Goal: Task Accomplishment & Management: Manage account settings

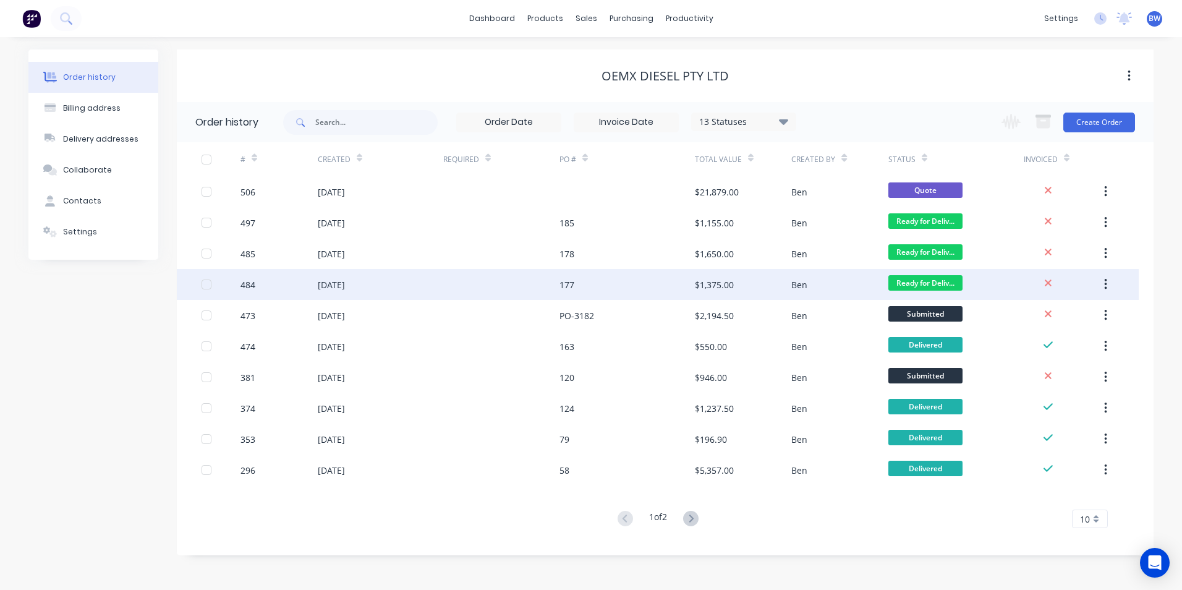
click at [394, 278] on div "[DATE]" at bounding box center [381, 284] width 126 height 31
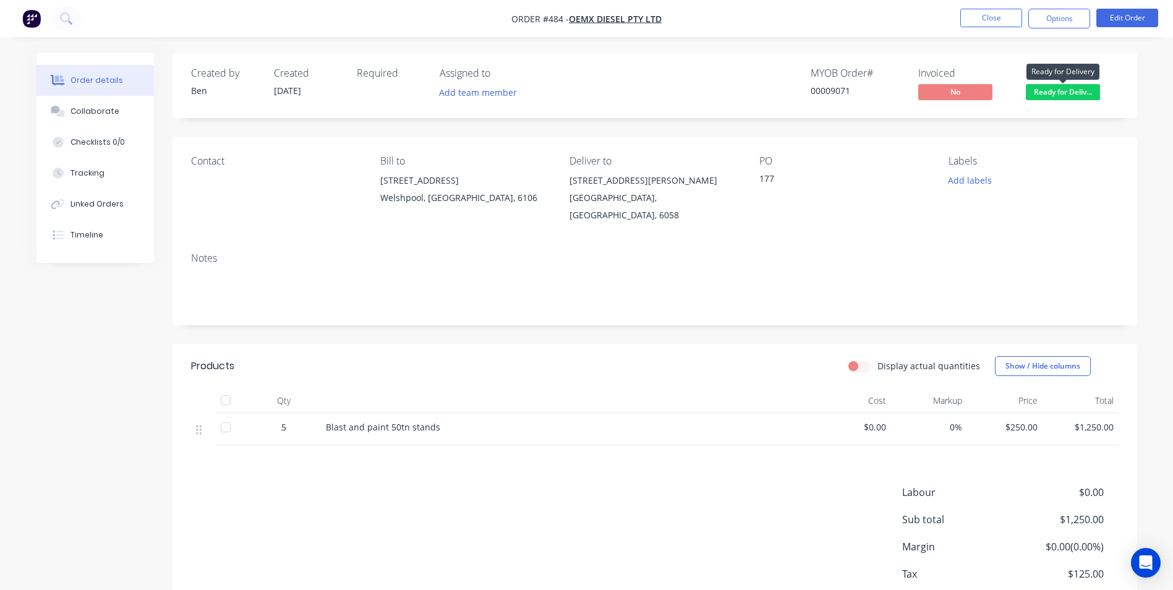
click at [1075, 92] on span "Ready for Deliv..." at bounding box center [1063, 91] width 74 height 15
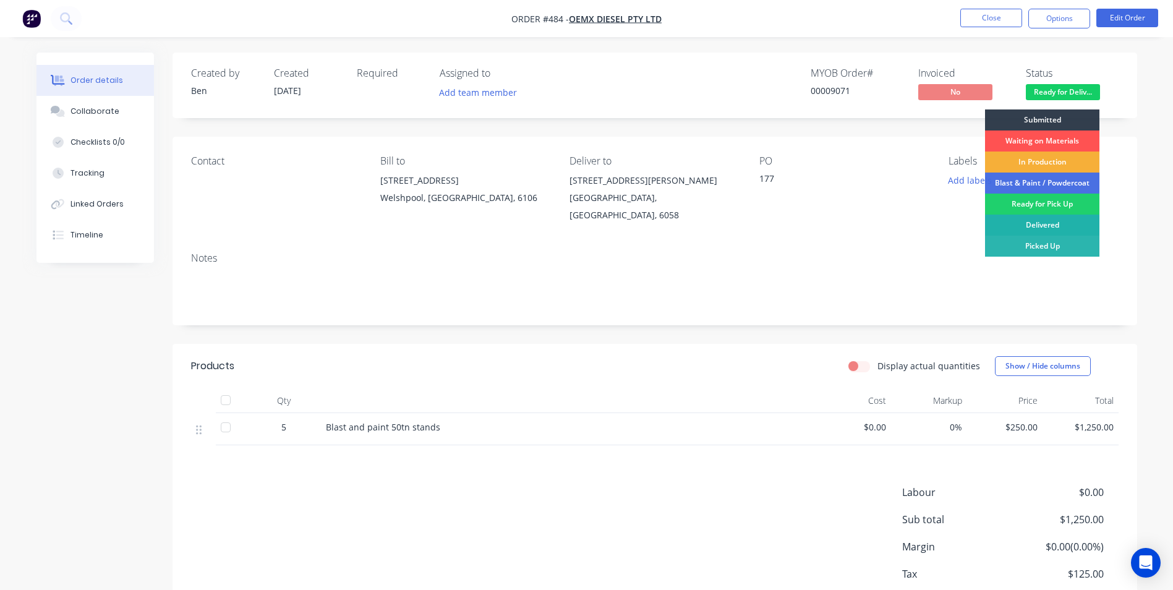
click at [1049, 221] on div "Delivered" at bounding box center [1042, 225] width 114 height 21
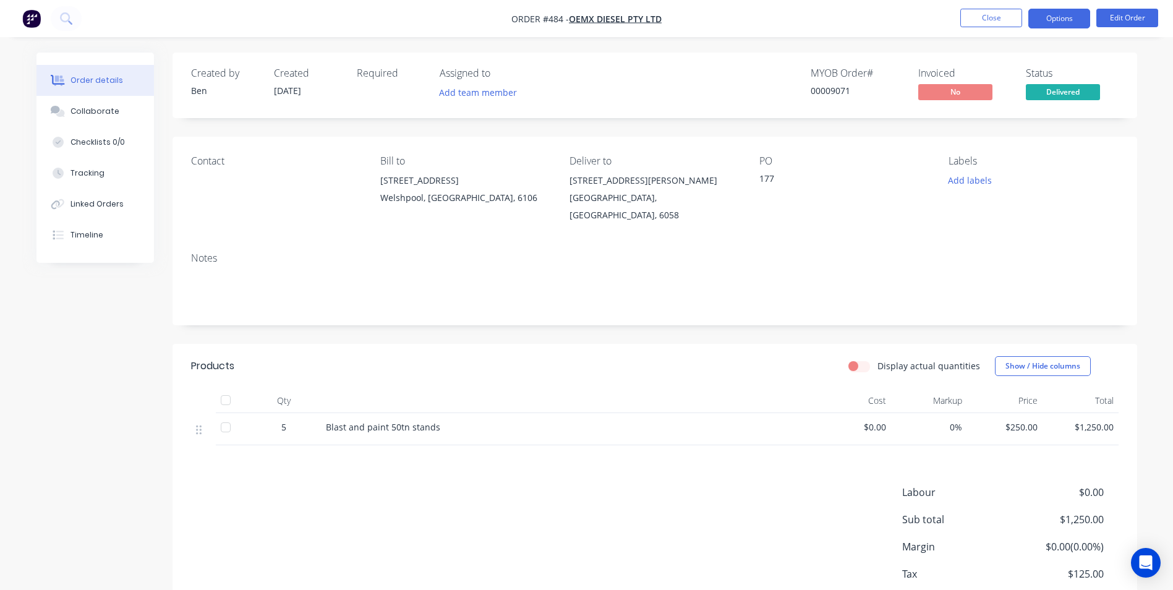
click at [1063, 20] on button "Options" at bounding box center [1059, 19] width 62 height 20
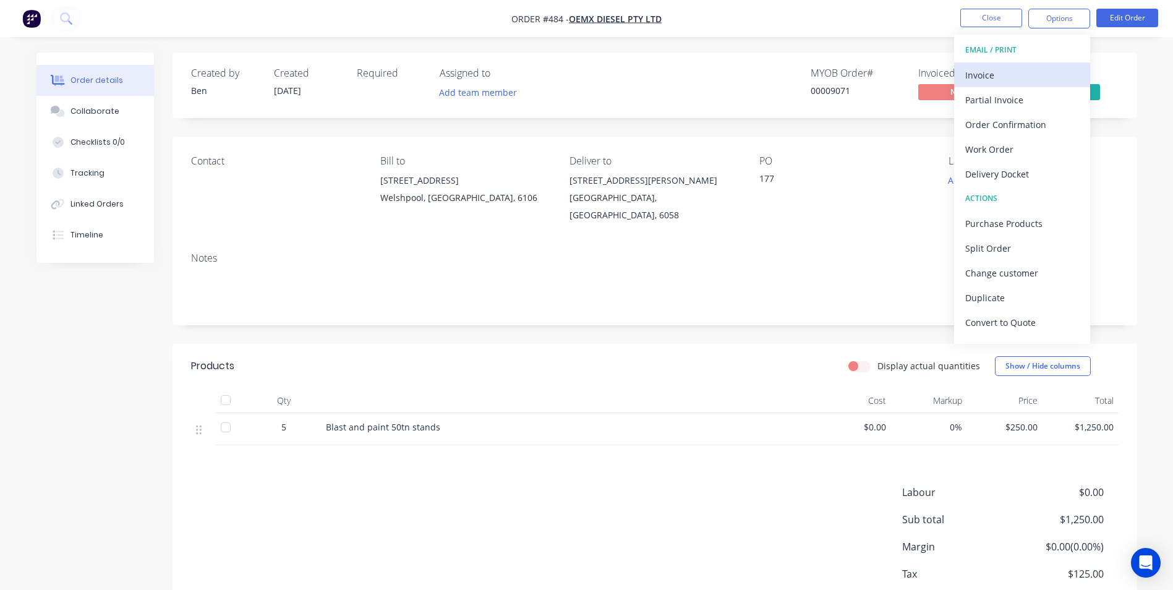
click at [1014, 74] on div "Invoice" at bounding box center [1022, 75] width 114 height 18
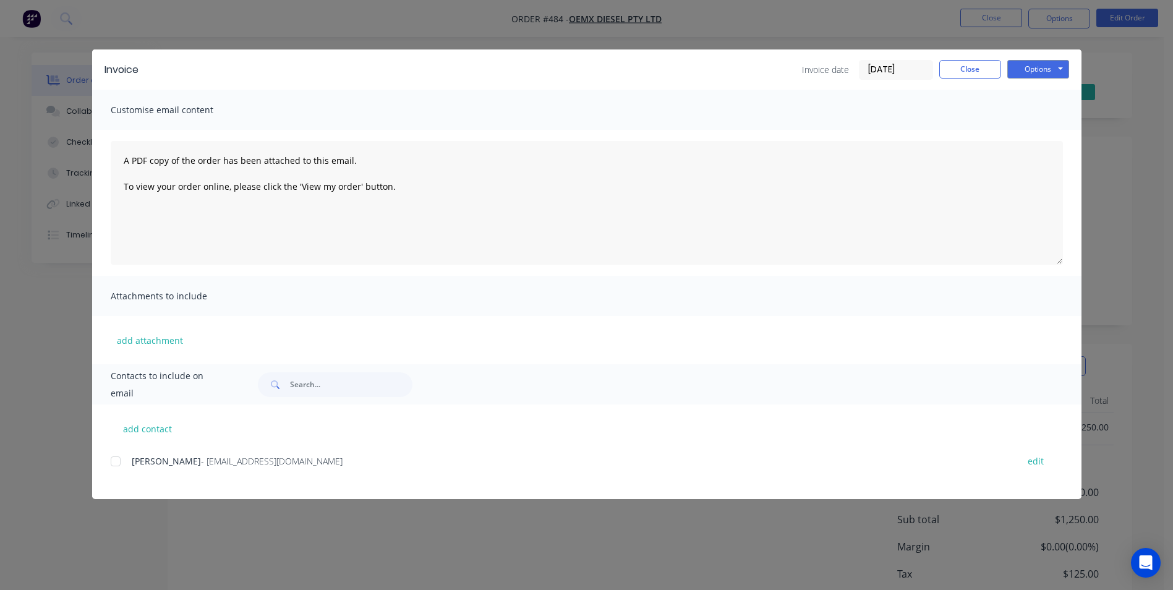
click at [110, 460] on div at bounding box center [115, 461] width 25 height 25
click at [1041, 66] on button "Options" at bounding box center [1038, 69] width 62 height 19
click at [1029, 124] on button "Email" at bounding box center [1046, 132] width 79 height 20
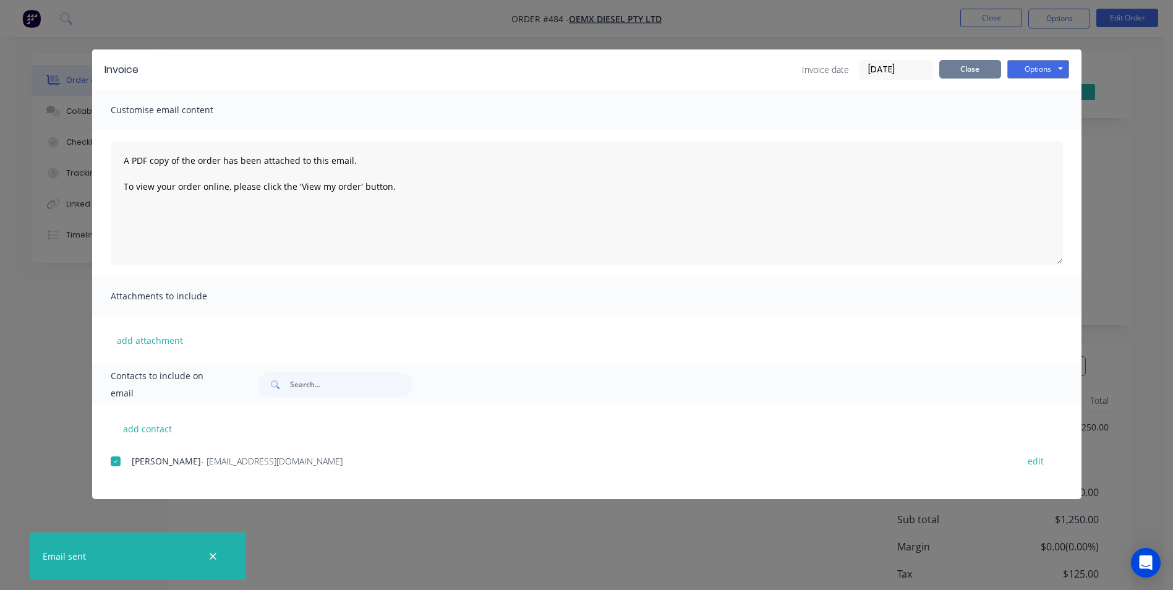
click at [979, 74] on button "Close" at bounding box center [970, 69] width 62 height 19
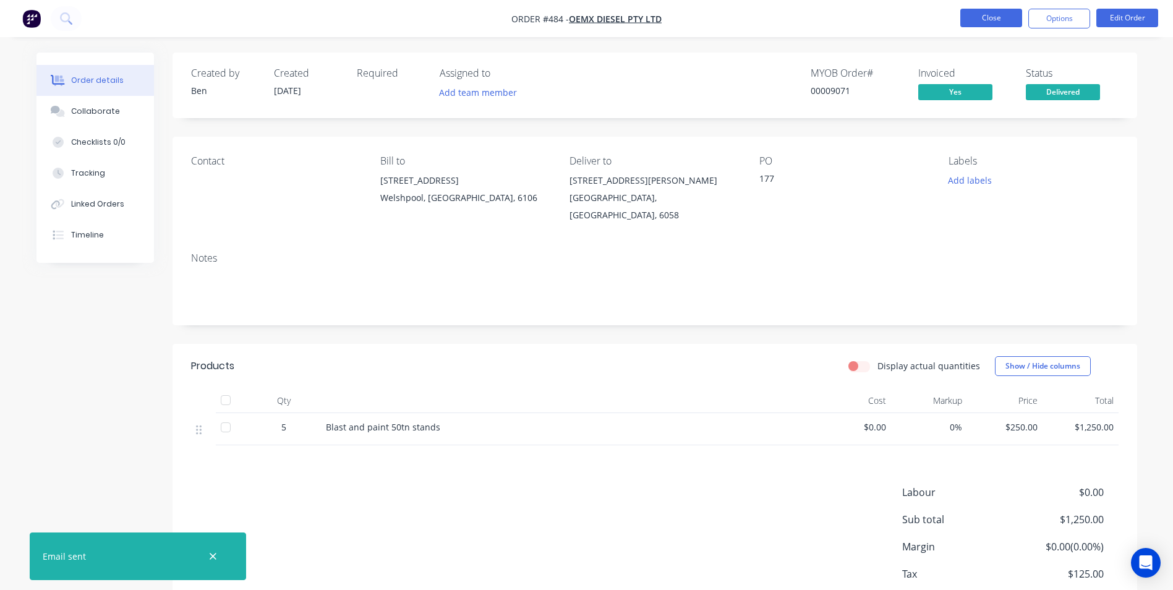
click at [1003, 23] on button "Close" at bounding box center [991, 18] width 62 height 19
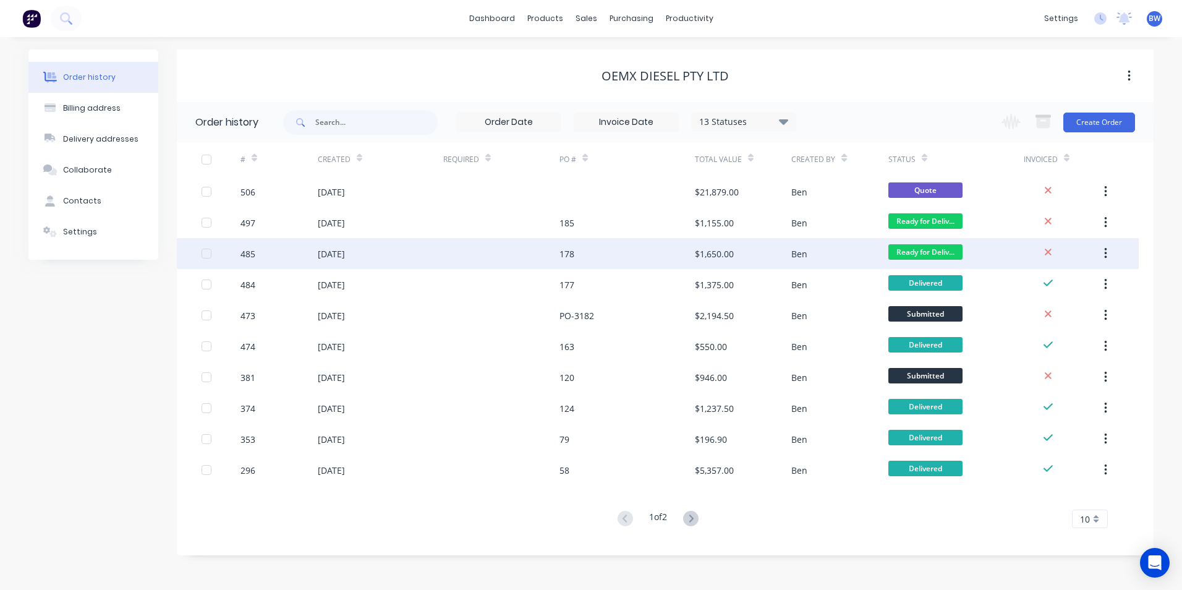
click at [448, 257] on div at bounding box center [501, 253] width 116 height 31
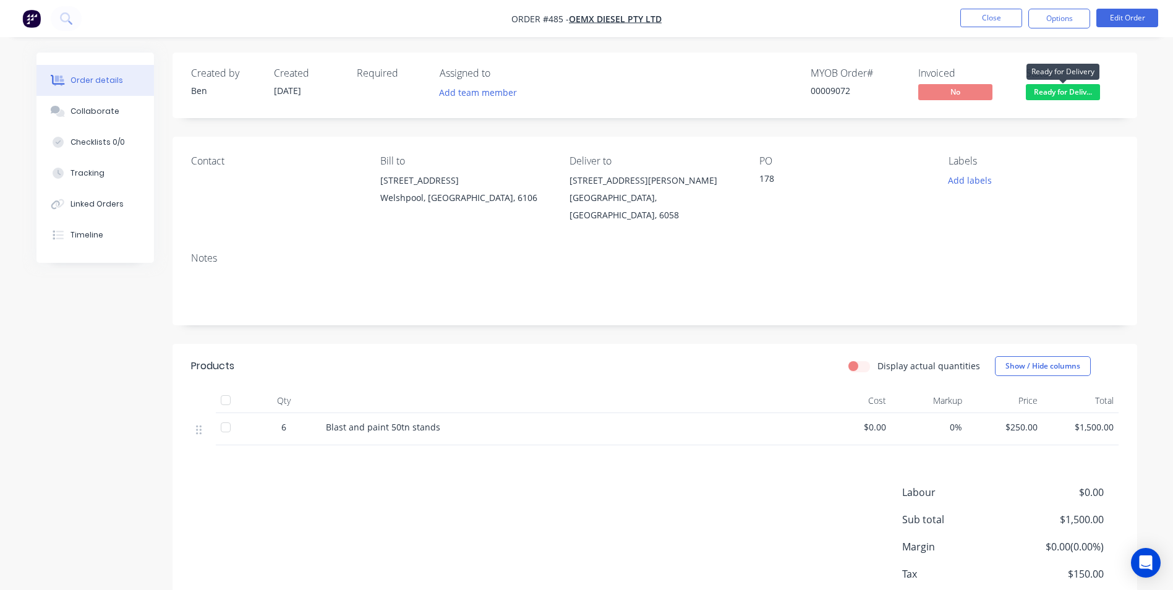
click at [1046, 97] on span "Ready for Deliv..." at bounding box center [1063, 91] width 74 height 15
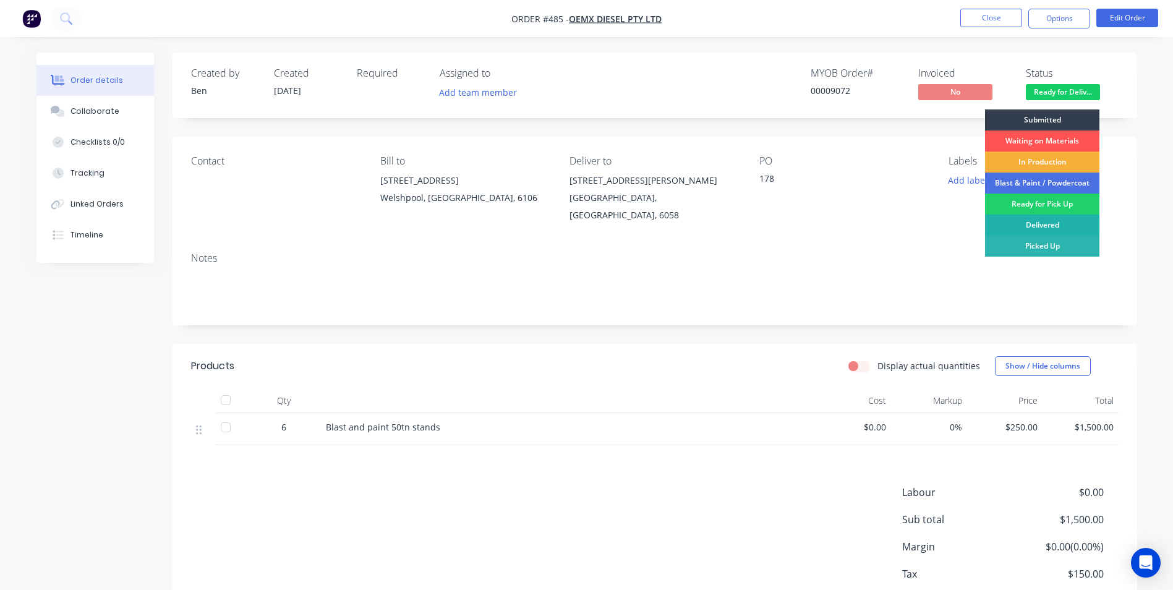
click at [1042, 219] on div "Delivered" at bounding box center [1042, 225] width 114 height 21
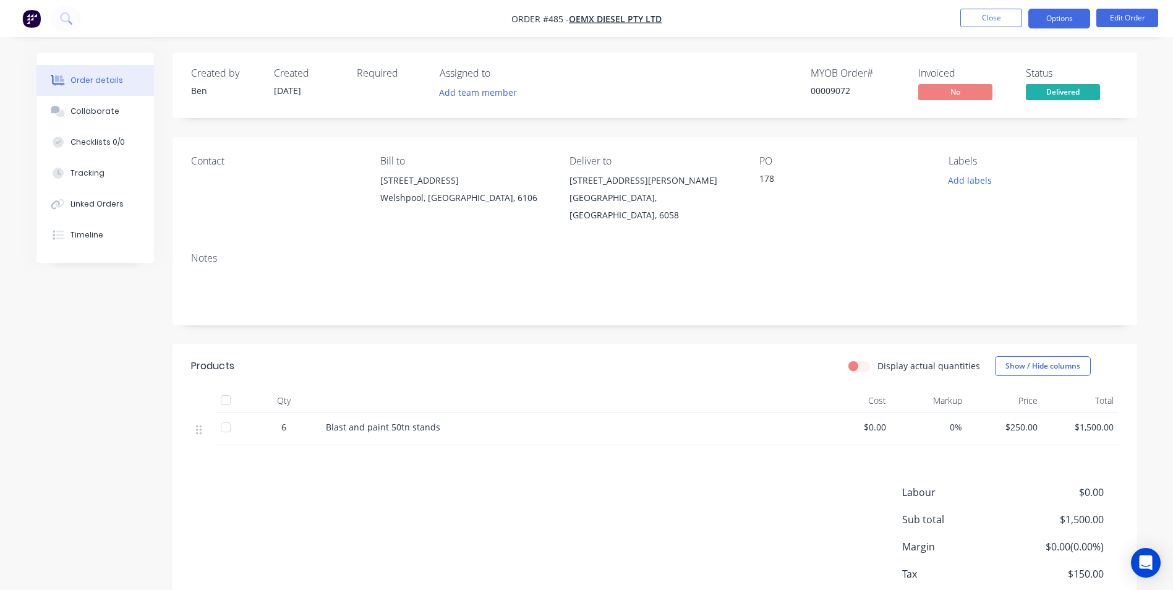
click at [1064, 28] on button "Options" at bounding box center [1059, 19] width 62 height 20
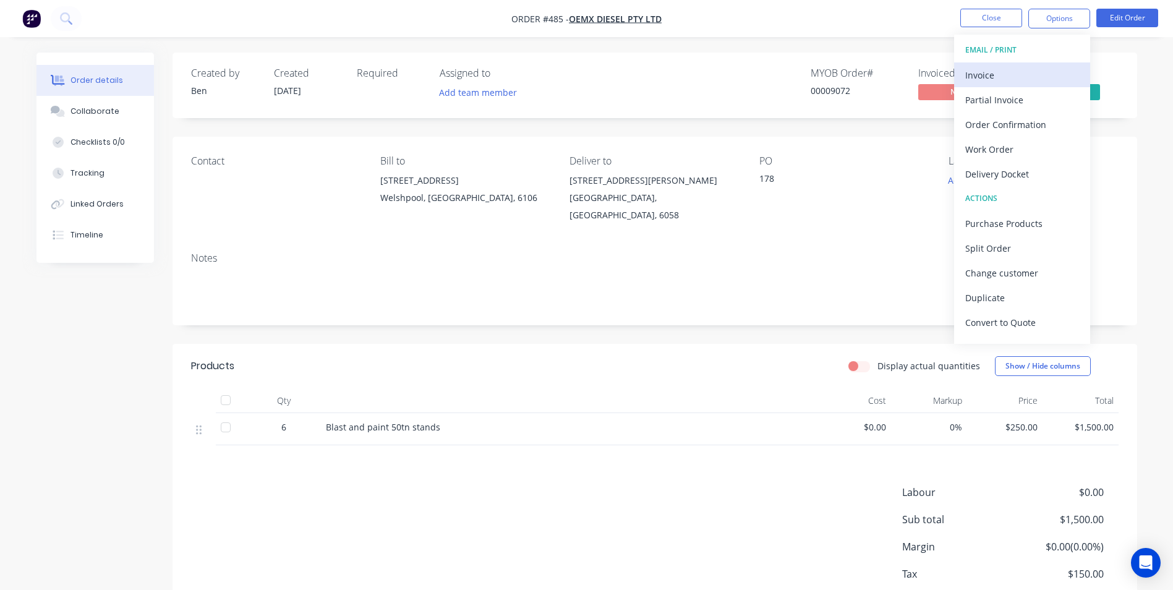
click at [1036, 84] on button "Invoice" at bounding box center [1022, 74] width 136 height 25
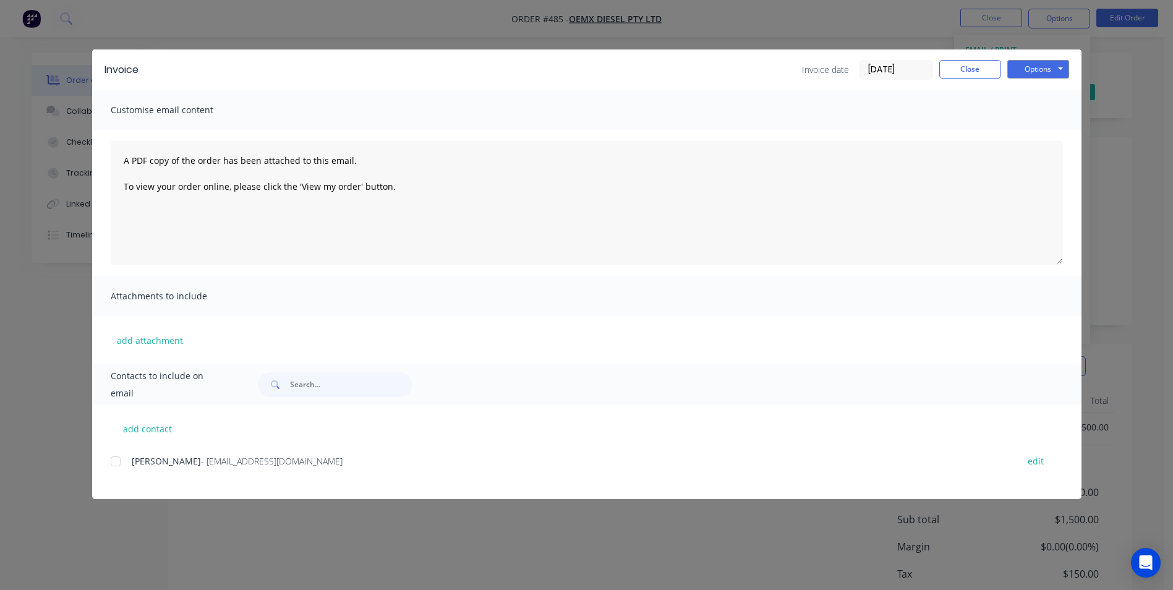
click at [119, 466] on div at bounding box center [115, 461] width 25 height 25
click at [1040, 64] on button "Options" at bounding box center [1038, 69] width 62 height 19
click at [1028, 127] on button "Email" at bounding box center [1046, 132] width 79 height 20
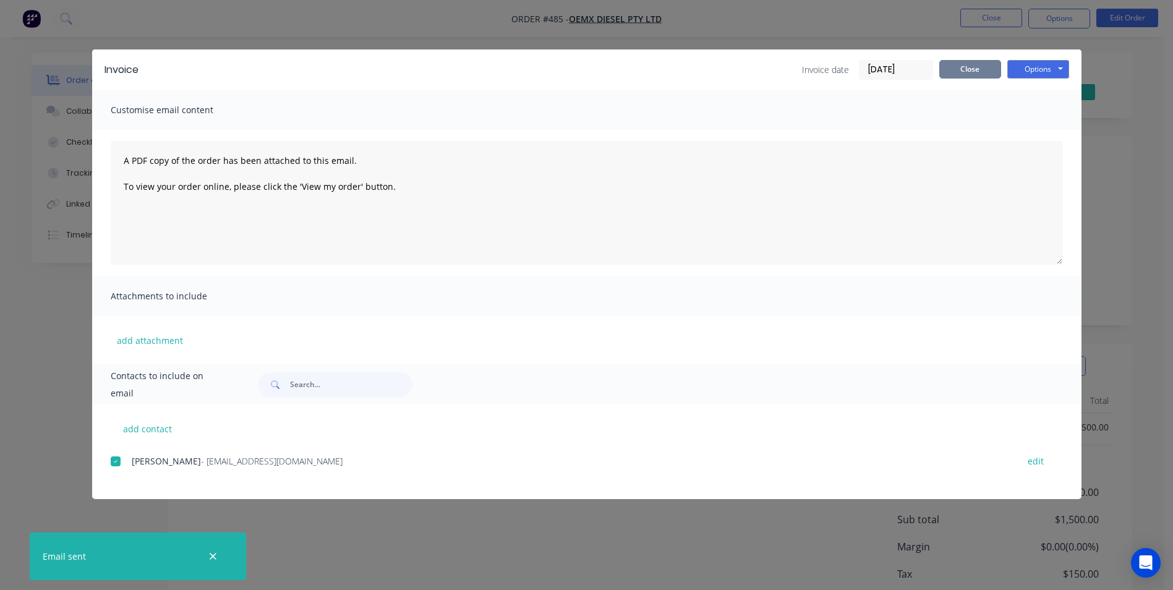
click at [962, 75] on button "Close" at bounding box center [970, 69] width 62 height 19
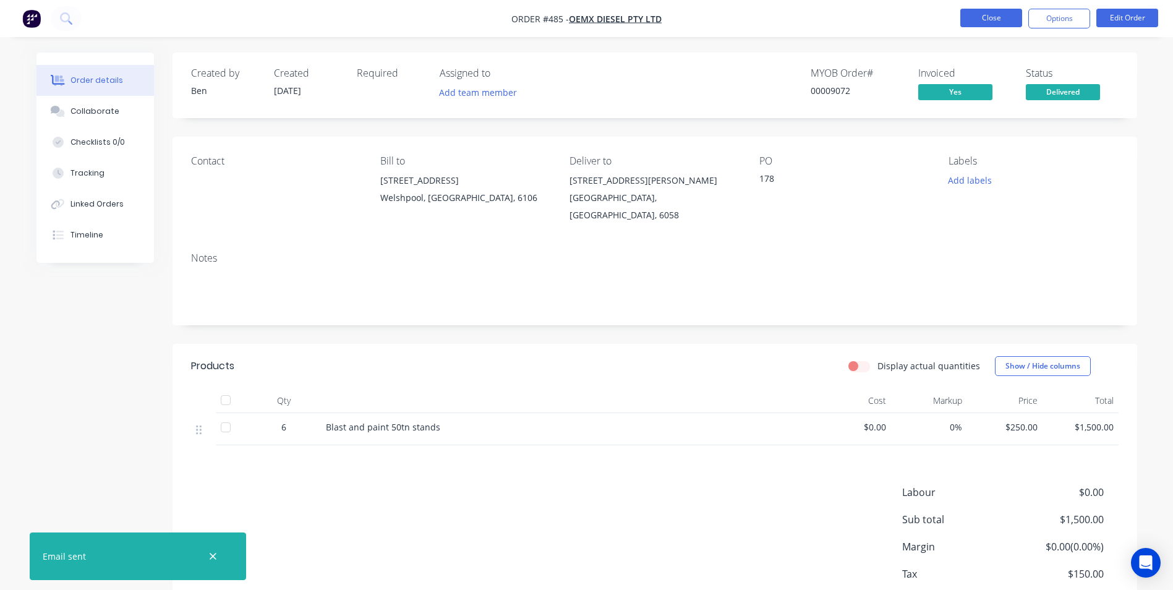
click at [990, 23] on button "Close" at bounding box center [991, 18] width 62 height 19
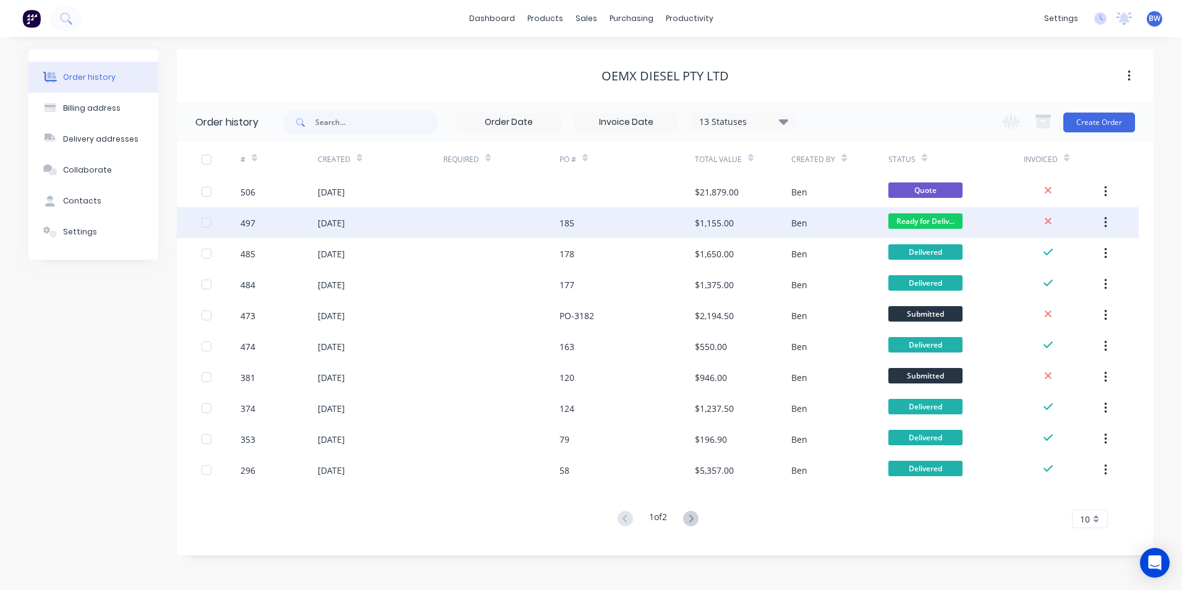
click at [676, 227] on div "185" at bounding box center [627, 222] width 135 height 31
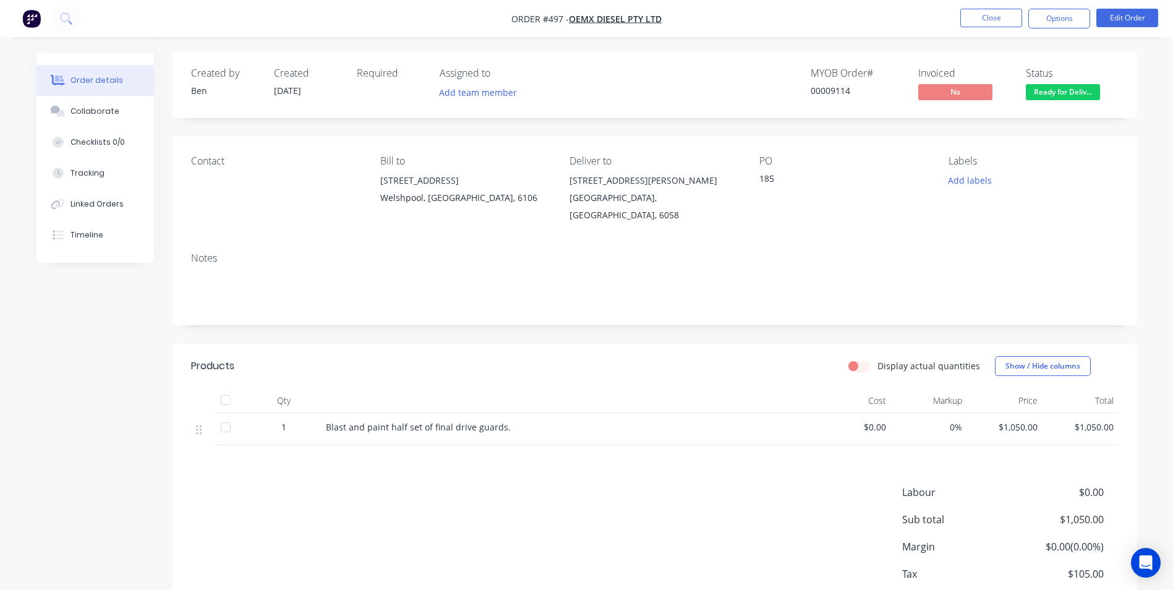
click at [1045, 97] on span "Ready for Deliv..." at bounding box center [1063, 91] width 74 height 15
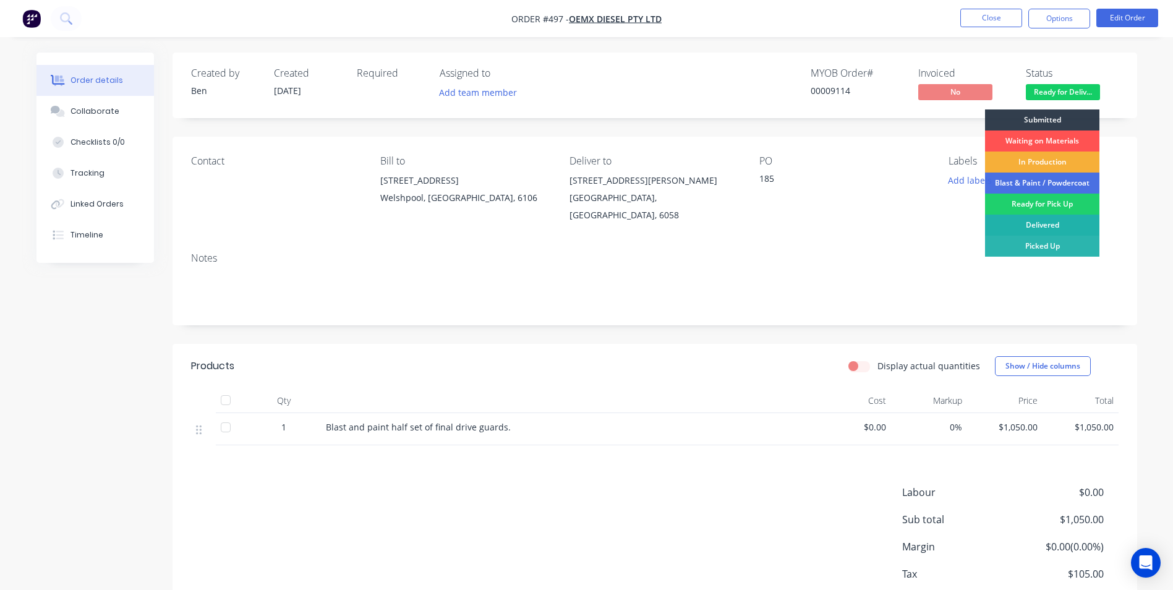
click at [1033, 220] on div "Delivered" at bounding box center [1042, 225] width 114 height 21
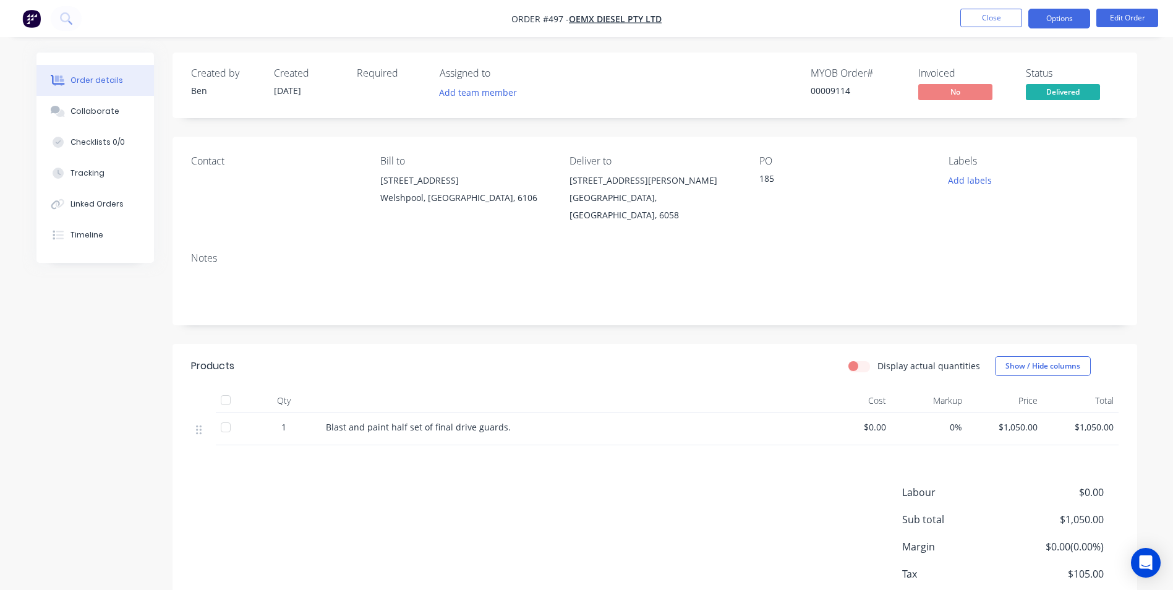
click at [1052, 24] on button "Options" at bounding box center [1059, 19] width 62 height 20
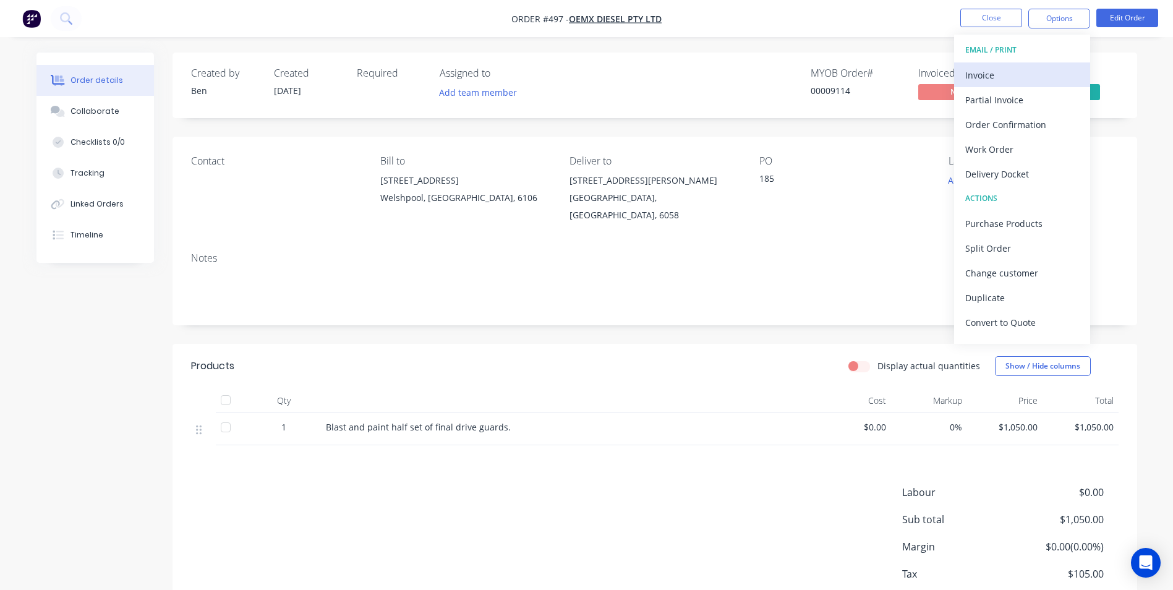
click at [1028, 64] on button "Invoice" at bounding box center [1022, 74] width 136 height 25
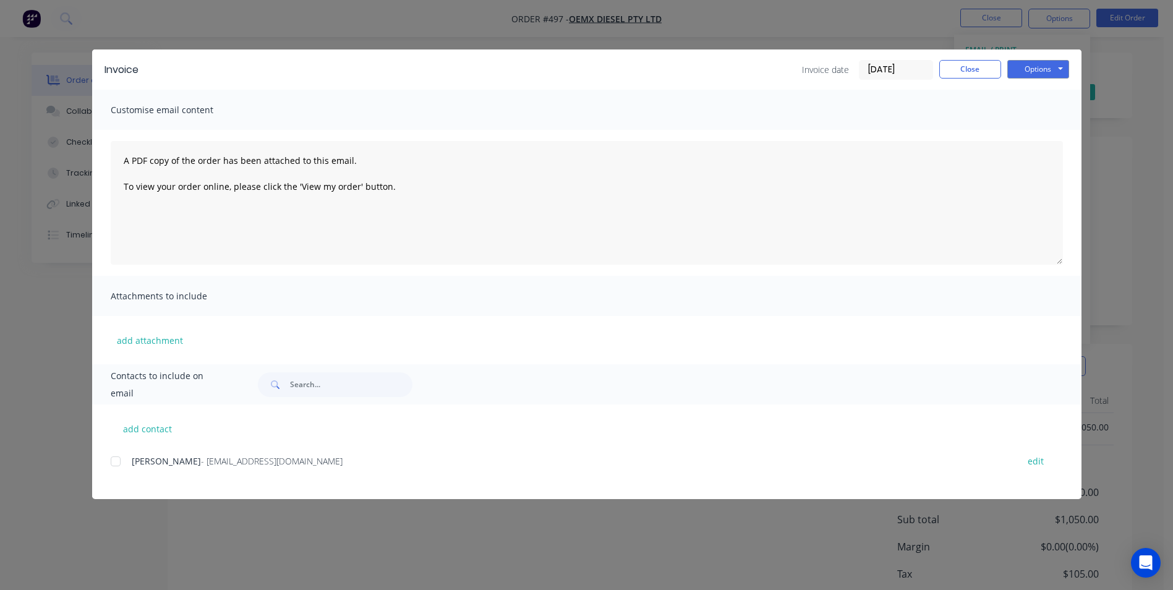
click at [122, 461] on div at bounding box center [115, 461] width 25 height 25
click at [1064, 62] on button "Options" at bounding box center [1038, 69] width 62 height 19
click at [1037, 130] on button "Email" at bounding box center [1046, 132] width 79 height 20
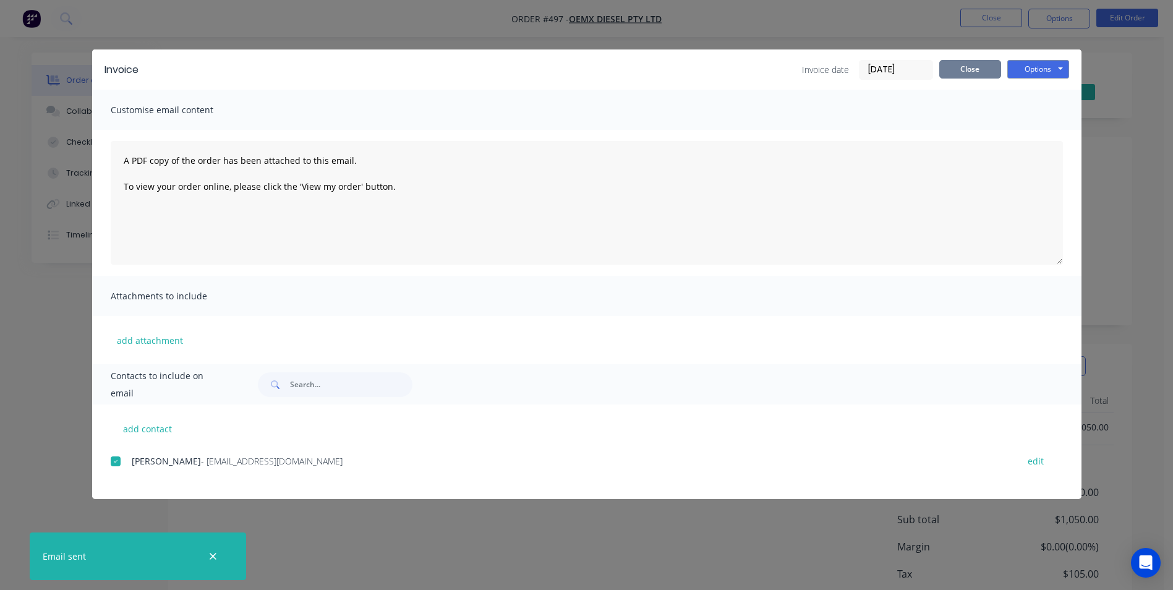
click at [967, 70] on button "Close" at bounding box center [970, 69] width 62 height 19
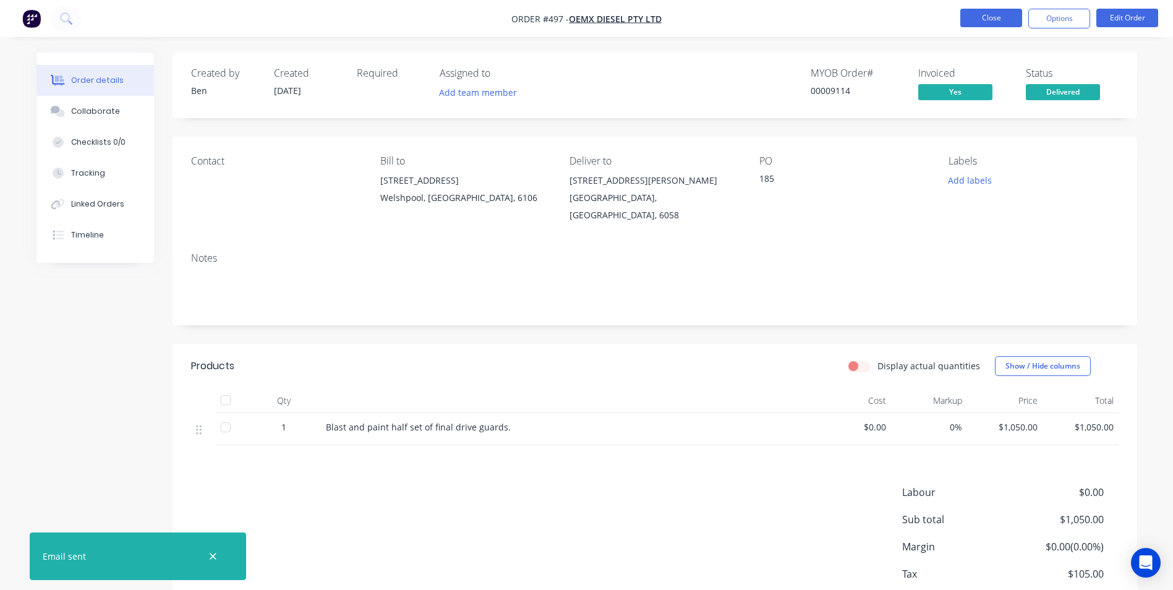
click at [983, 24] on button "Close" at bounding box center [991, 18] width 62 height 19
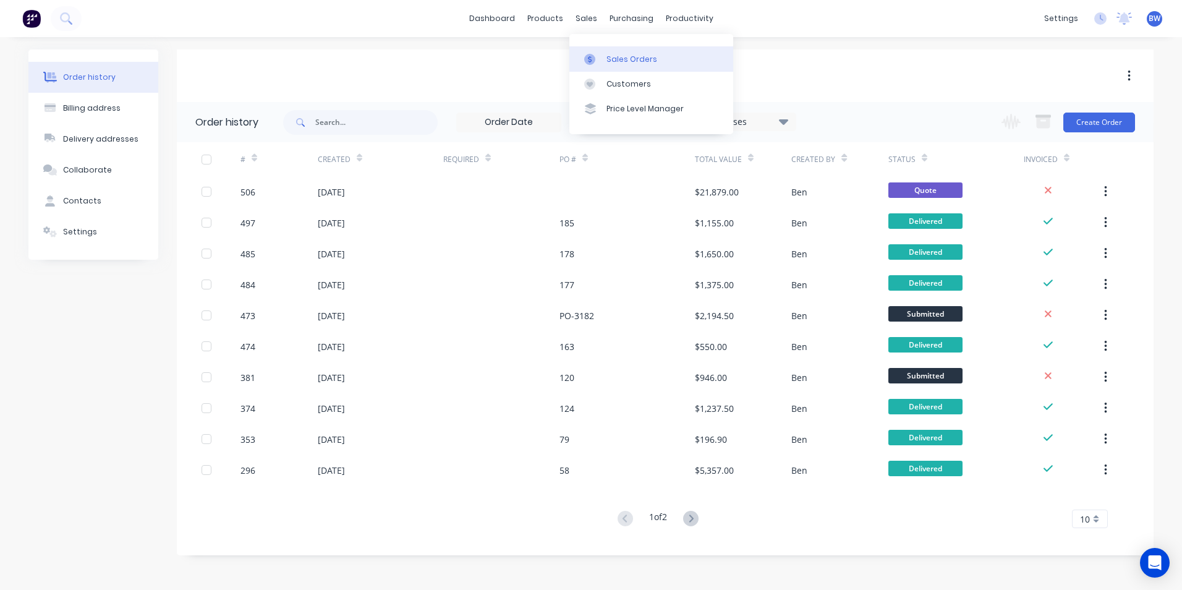
click at [591, 57] on icon at bounding box center [590, 59] width 4 height 7
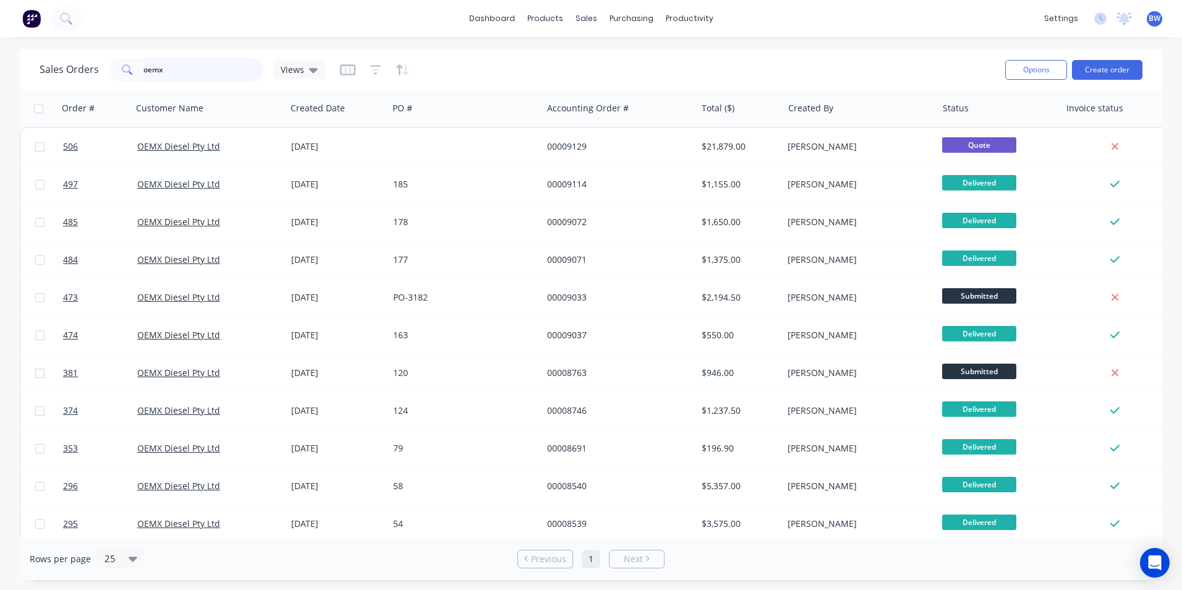
click at [200, 72] on input "oemx" at bounding box center [203, 69] width 121 height 25
type input "o"
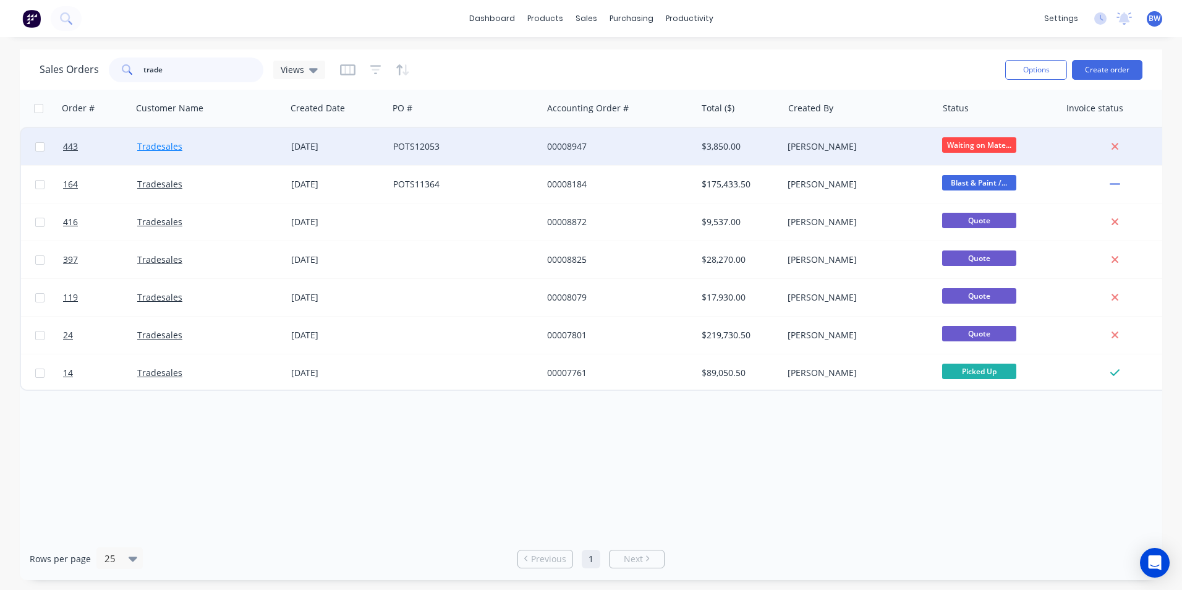
type input "trade"
click at [143, 149] on link "Tradesales" at bounding box center [159, 146] width 45 height 12
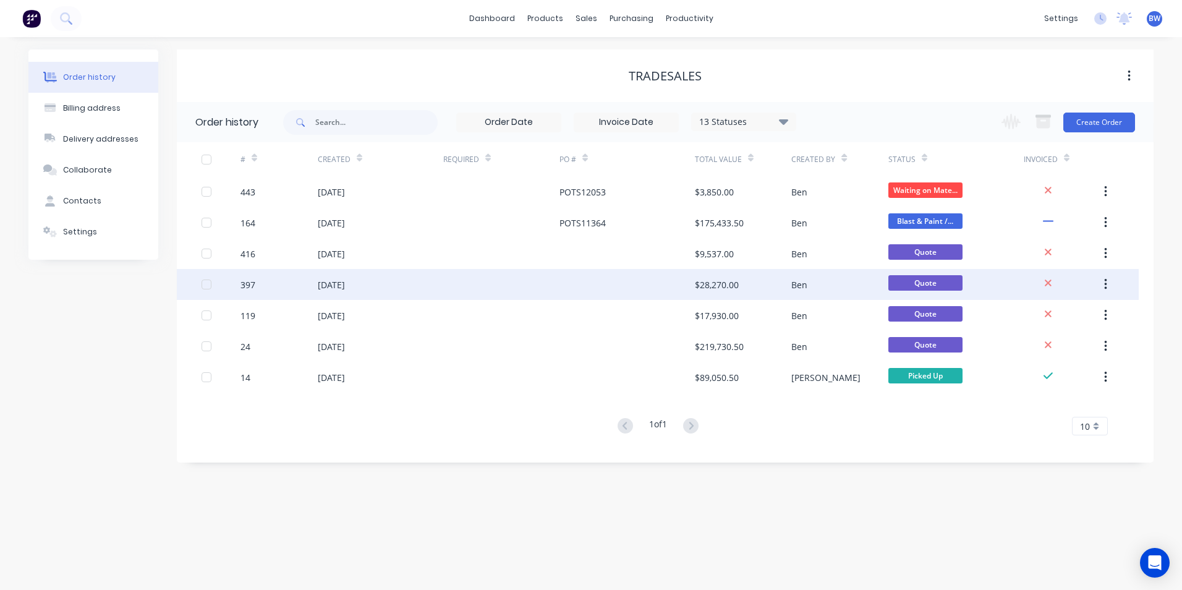
click at [500, 295] on div at bounding box center [501, 284] width 116 height 31
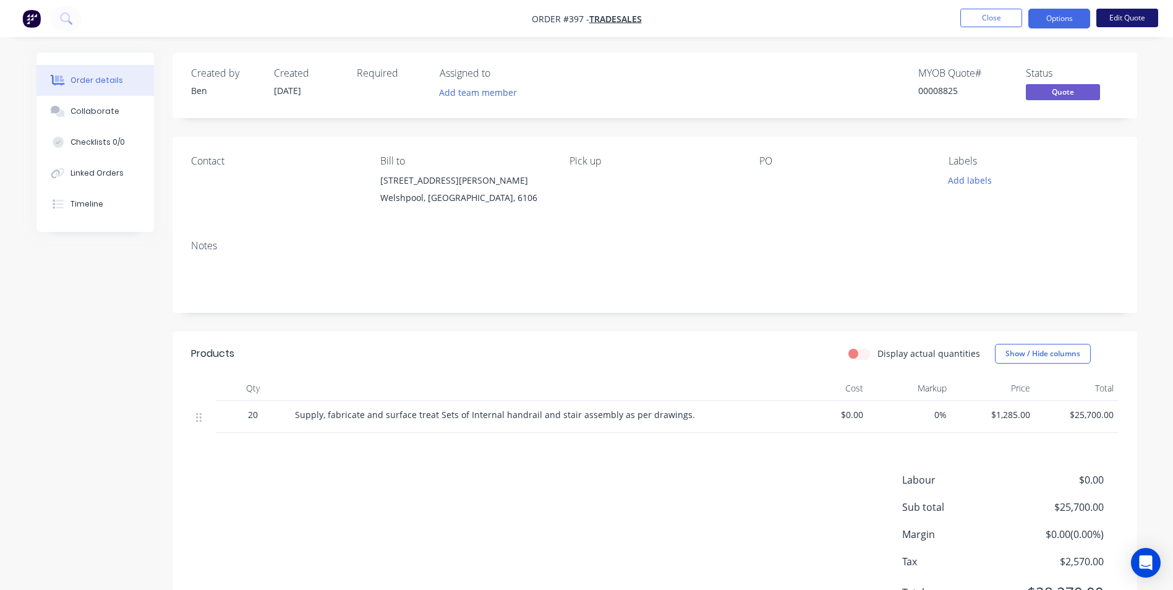
click at [1125, 14] on button "Edit Quote" at bounding box center [1127, 18] width 62 height 19
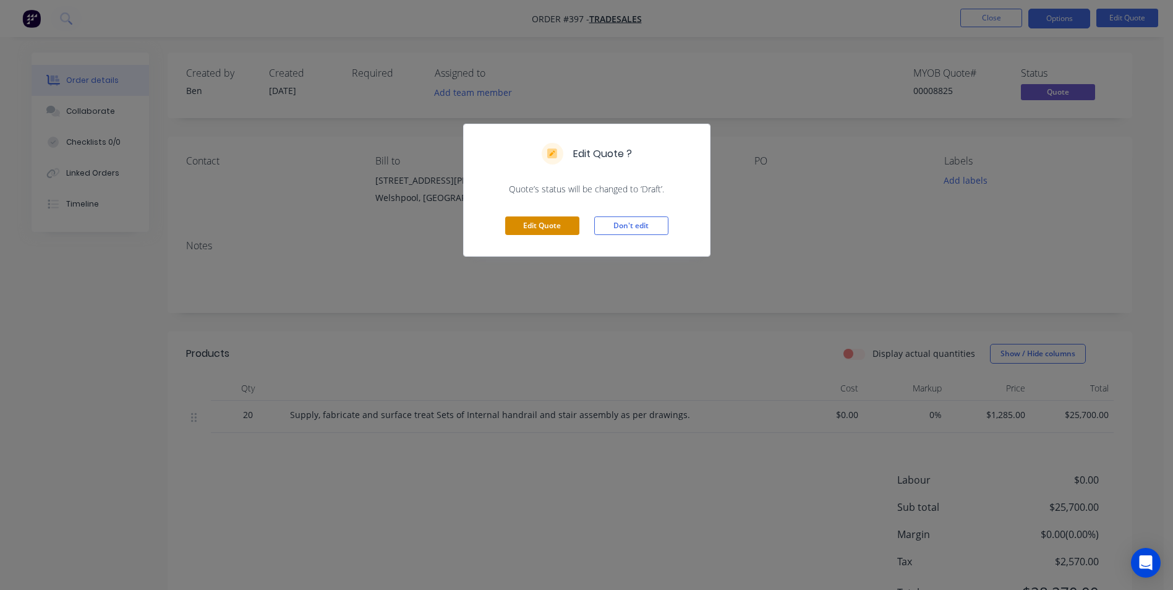
click at [522, 226] on button "Edit Quote" at bounding box center [542, 225] width 74 height 19
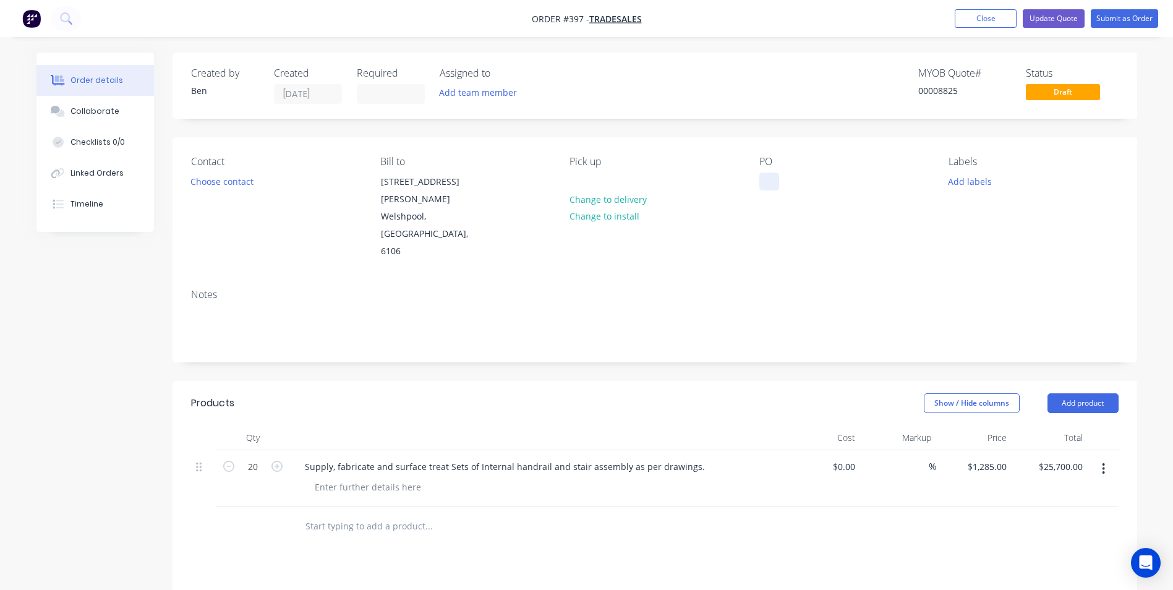
click at [769, 184] on div at bounding box center [769, 181] width 20 height 18
click at [1109, 21] on button "Submit as Order" at bounding box center [1124, 18] width 67 height 19
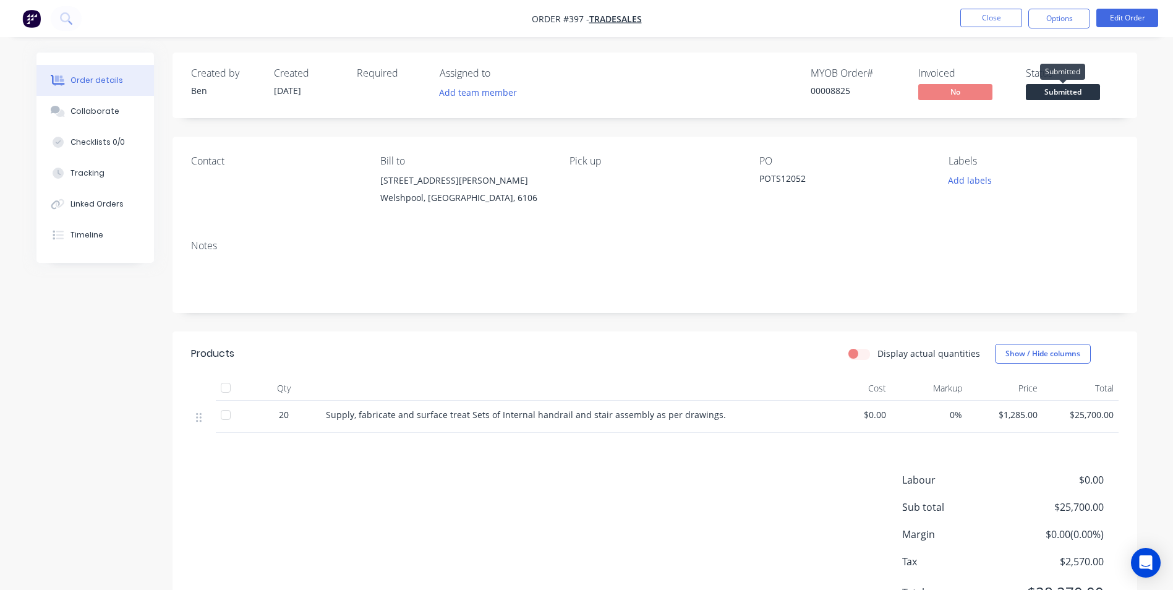
click at [1056, 90] on span "Submitted" at bounding box center [1063, 91] width 74 height 15
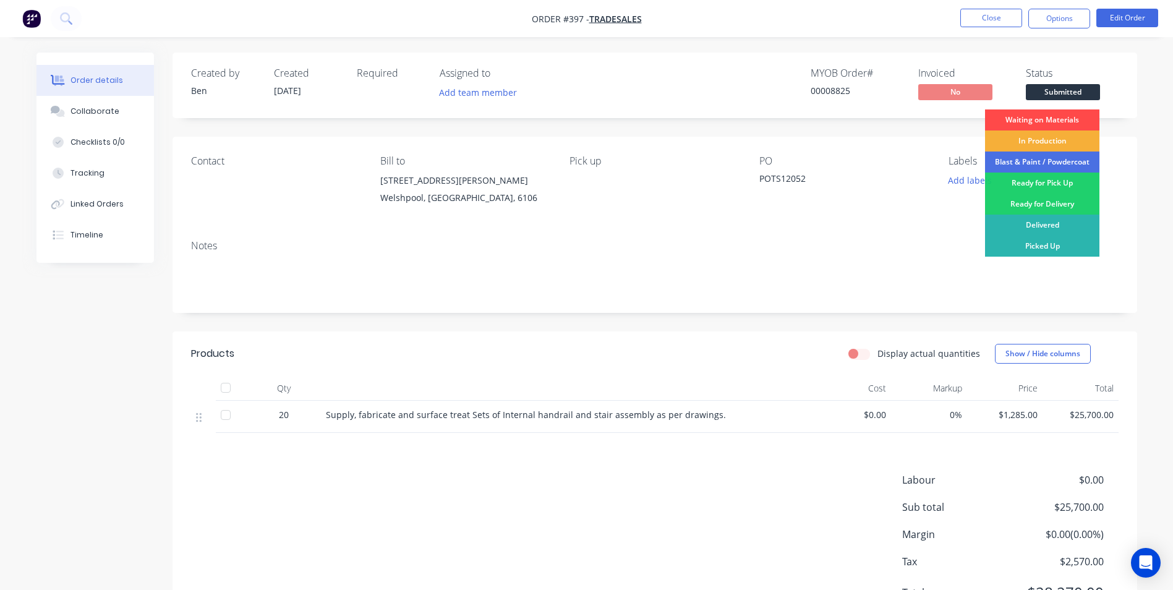
click at [1050, 119] on div "Waiting on Materials" at bounding box center [1042, 119] width 114 height 21
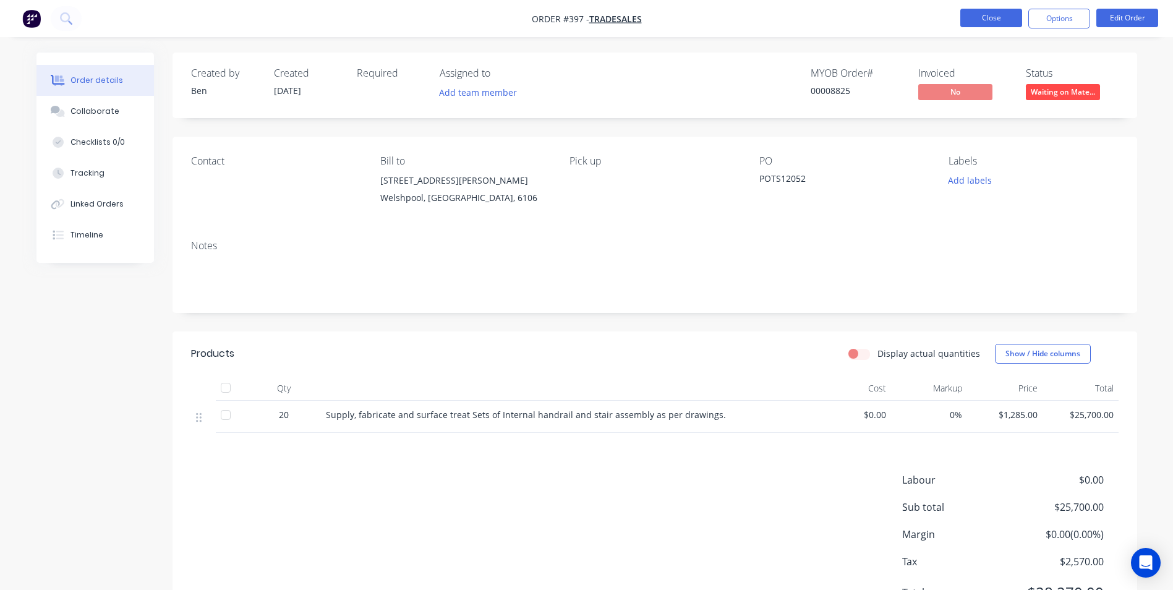
click at [983, 19] on button "Close" at bounding box center [991, 18] width 62 height 19
